Goal: Navigation & Orientation: Find specific page/section

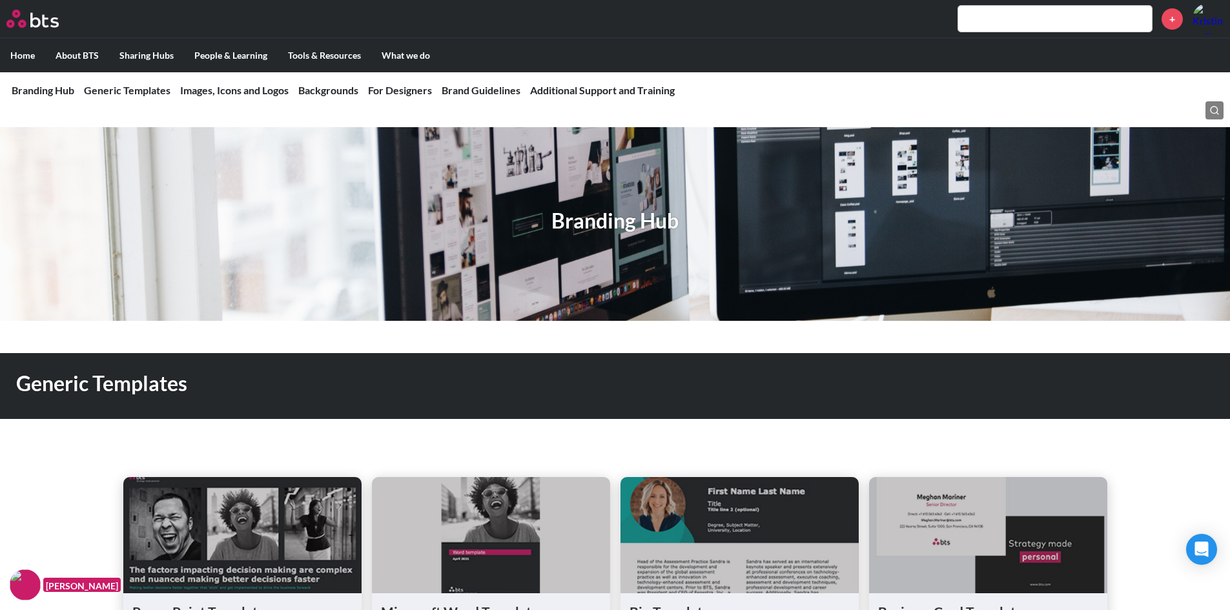
scroll to position [129, 0]
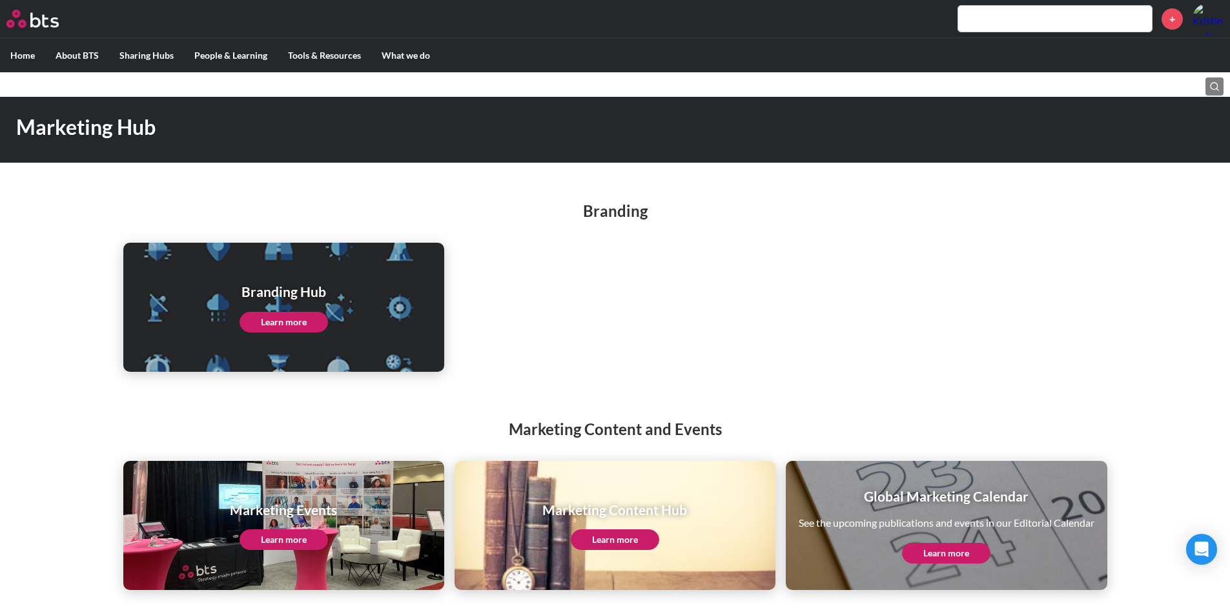
scroll to position [30, 0]
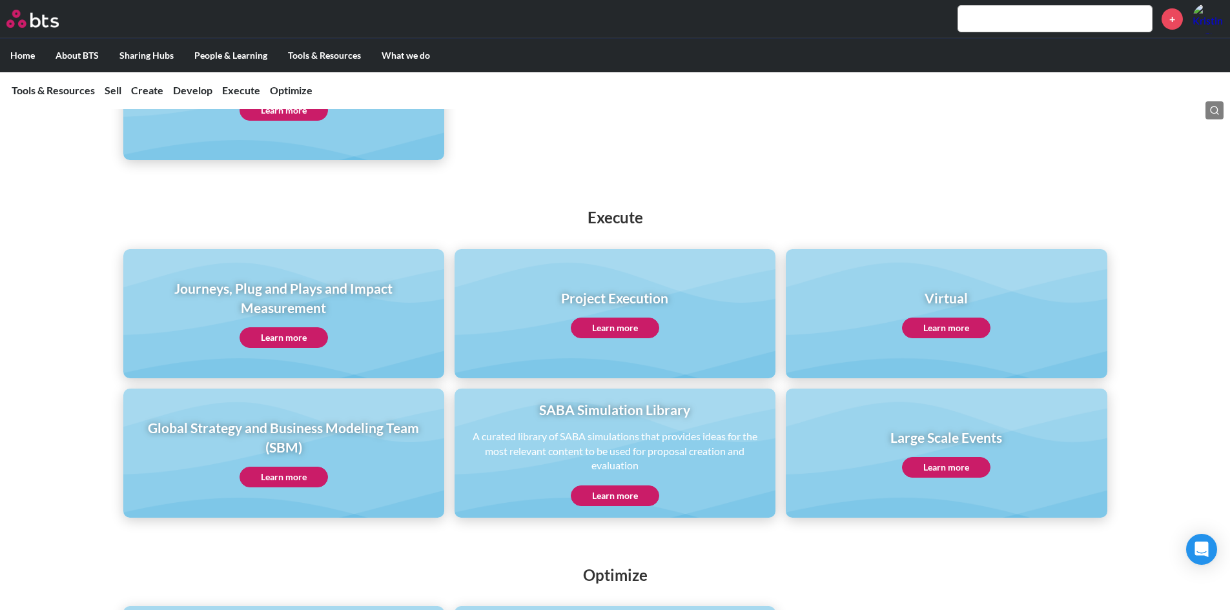
scroll to position [1019, 0]
